Goal: Book appointment/travel/reservation

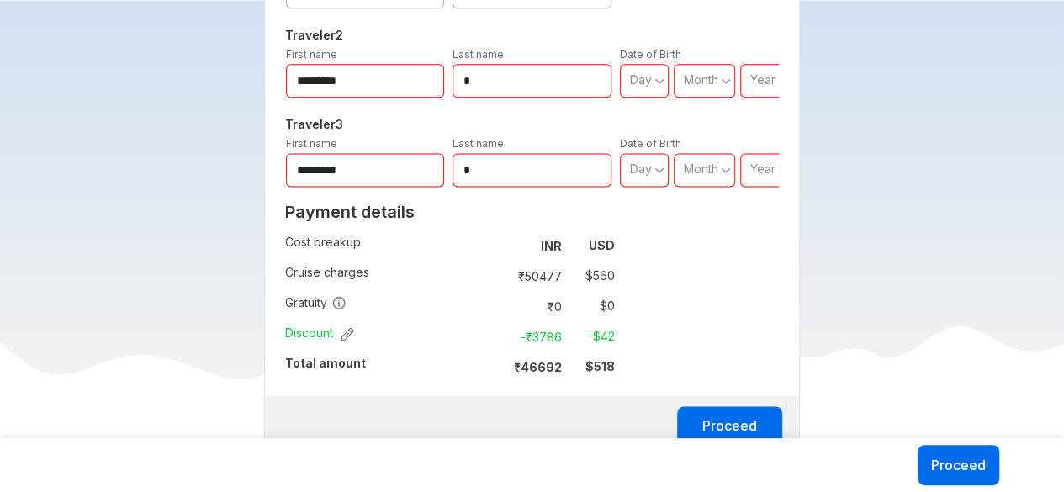
scroll to position [1126, 0]
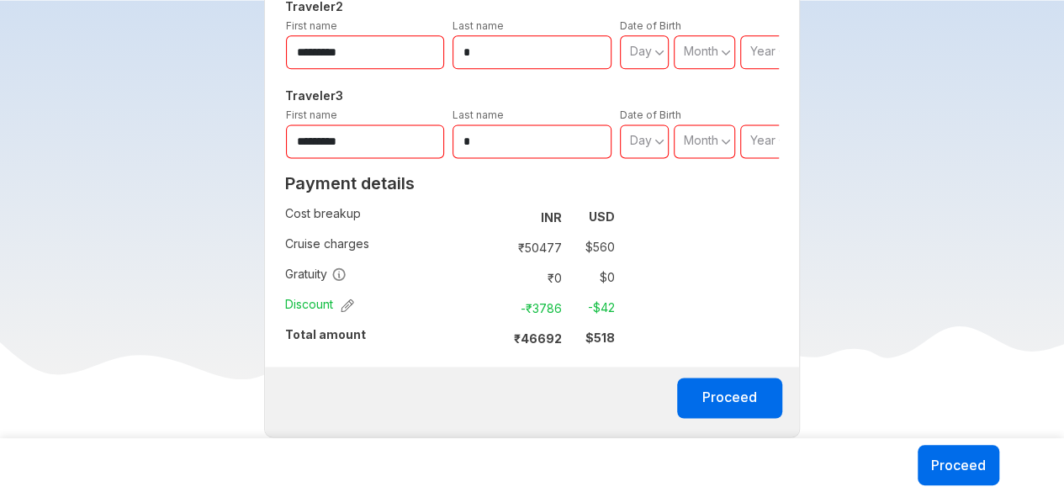
click at [544, 332] on strong "₹ 46692" at bounding box center [538, 339] width 48 height 14
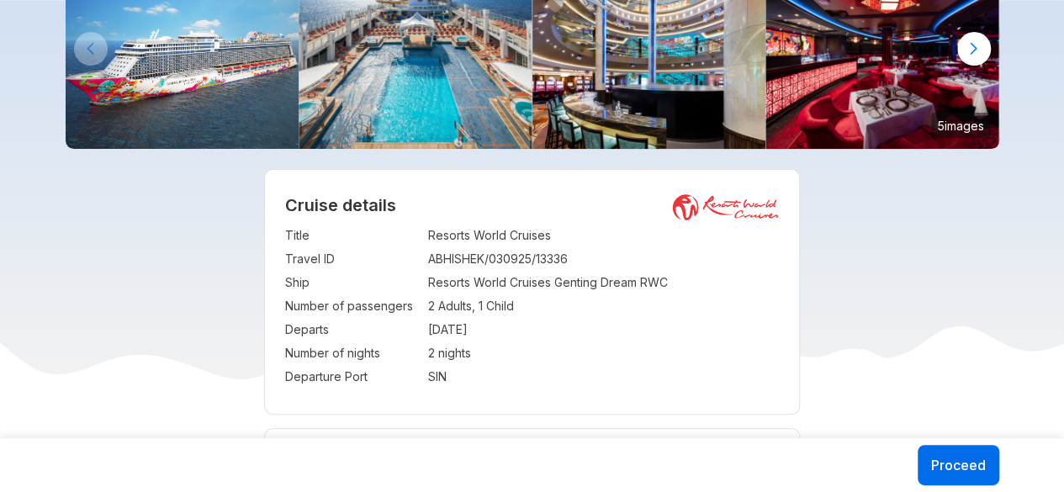
scroll to position [0, 0]
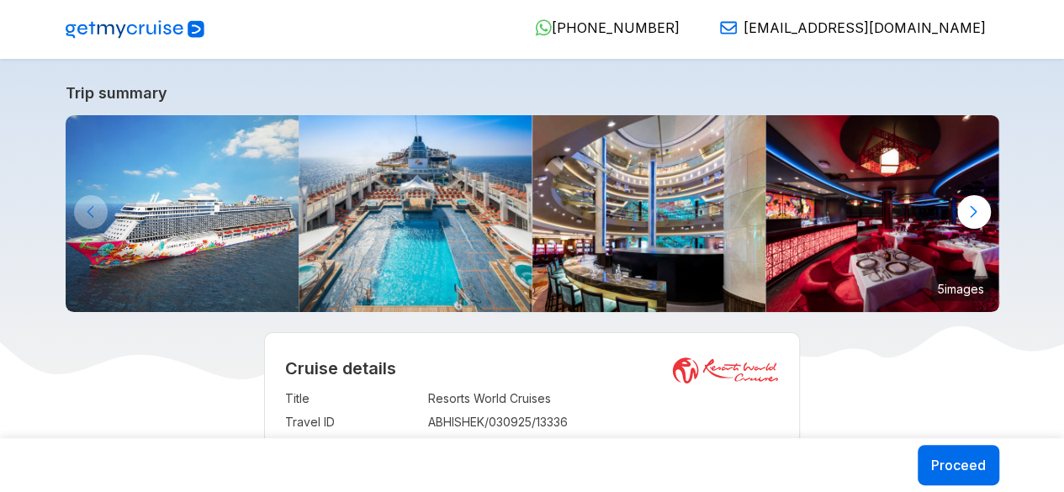
click at [981, 211] on div at bounding box center [975, 212] width 34 height 34
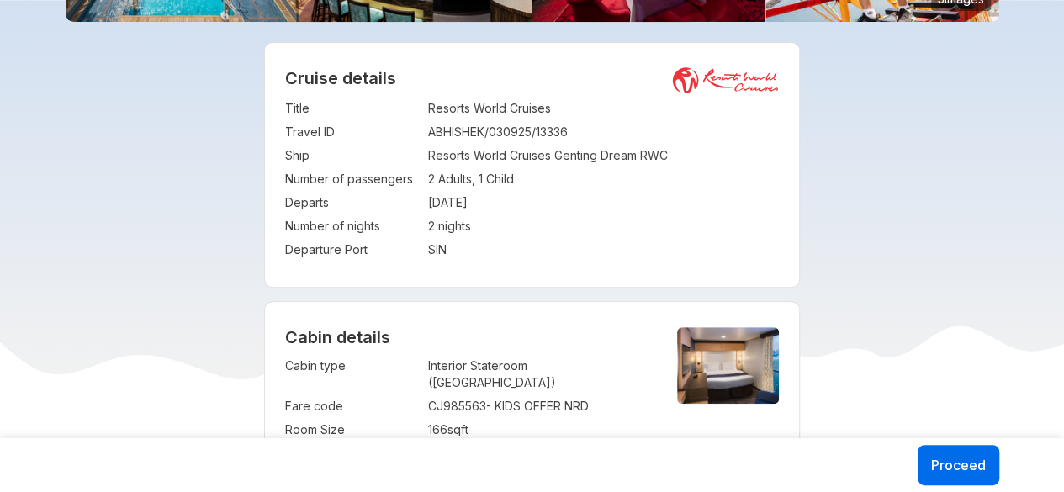
scroll to position [305, 0]
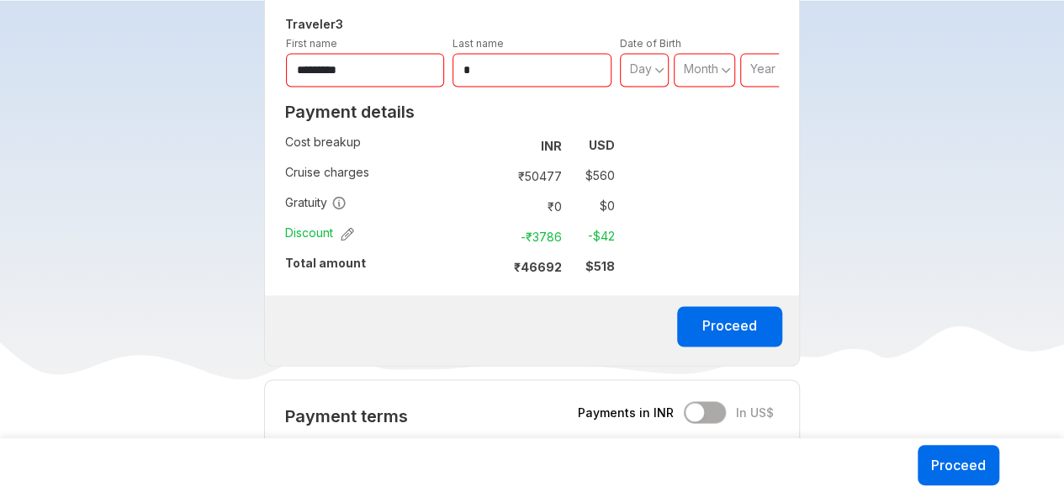
scroll to position [1191, 0]
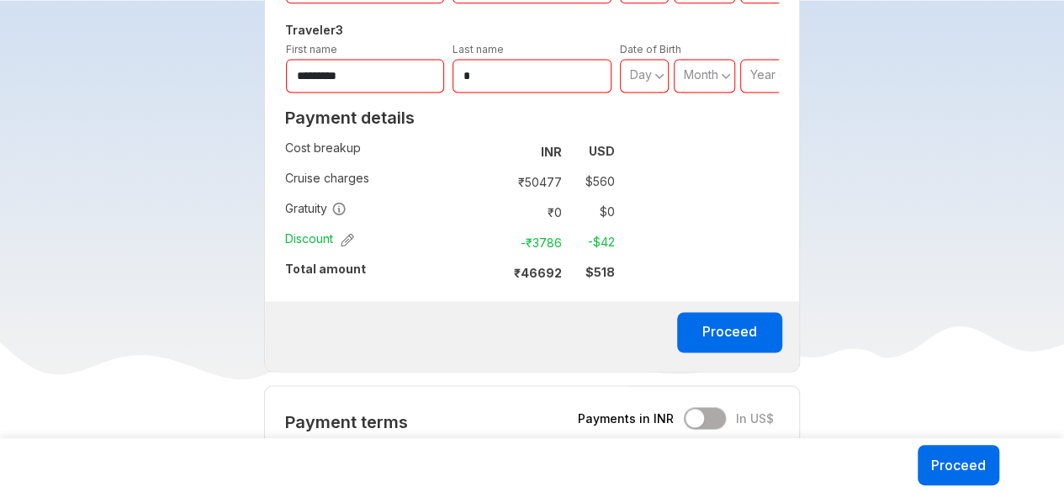
click at [522, 266] on strong "₹ 46692" at bounding box center [538, 273] width 48 height 14
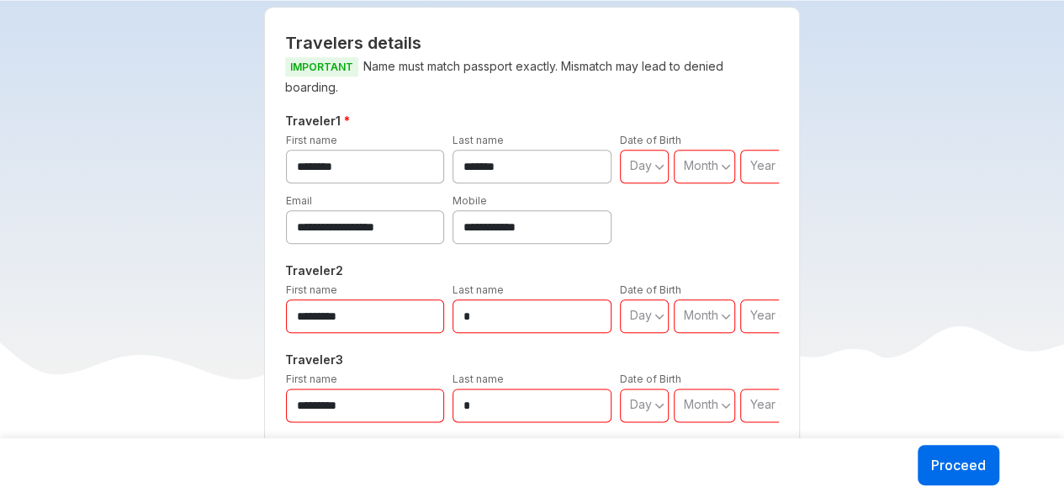
scroll to position [1292, 0]
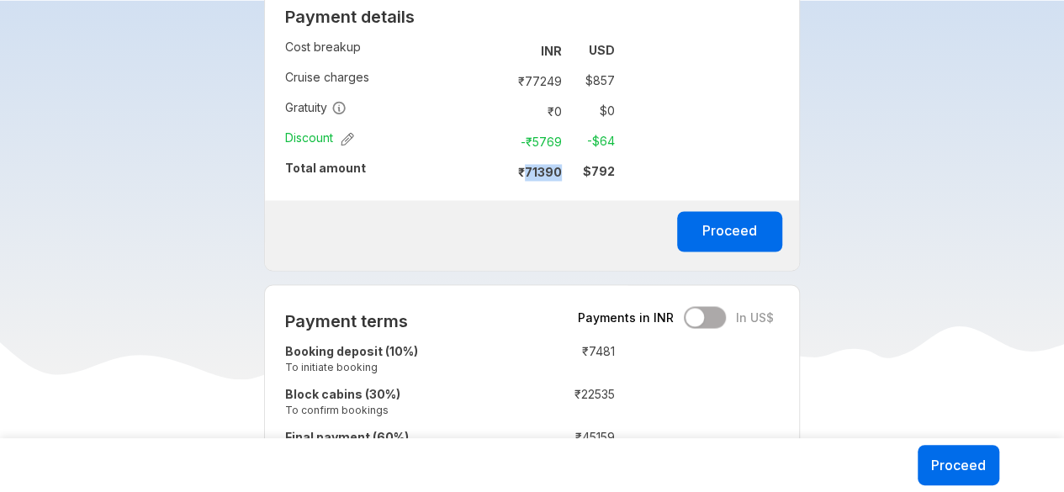
drag, startPoint x: 526, startPoint y: 146, endPoint x: 564, endPoint y: 146, distance: 37.9
click at [564, 160] on td "₹ 71390" at bounding box center [533, 172] width 71 height 24
